Goal: Information Seeking & Learning: Learn about a topic

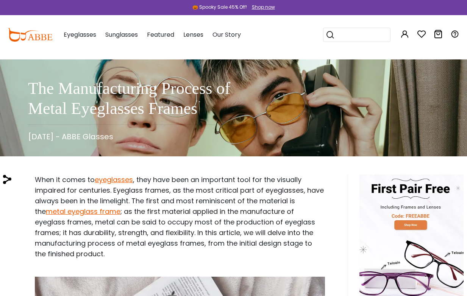
click at [254, 46] on button "Later" at bounding box center [249, 48] width 34 height 19
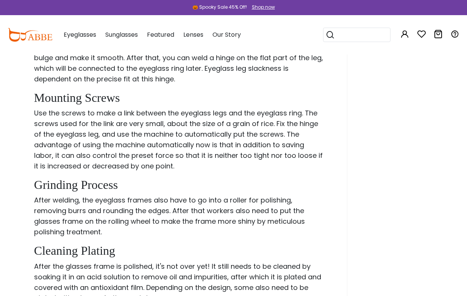
scroll to position [1168, 1]
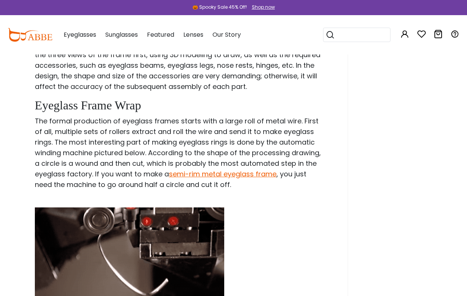
scroll to position [460, 0]
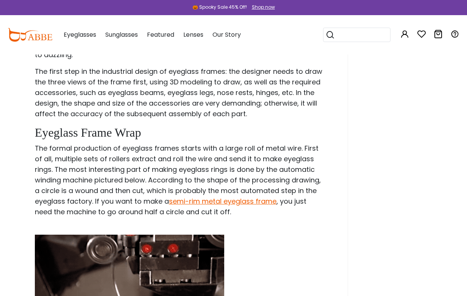
scroll to position [1132, 0]
